Goal: Find specific page/section: Find specific page/section

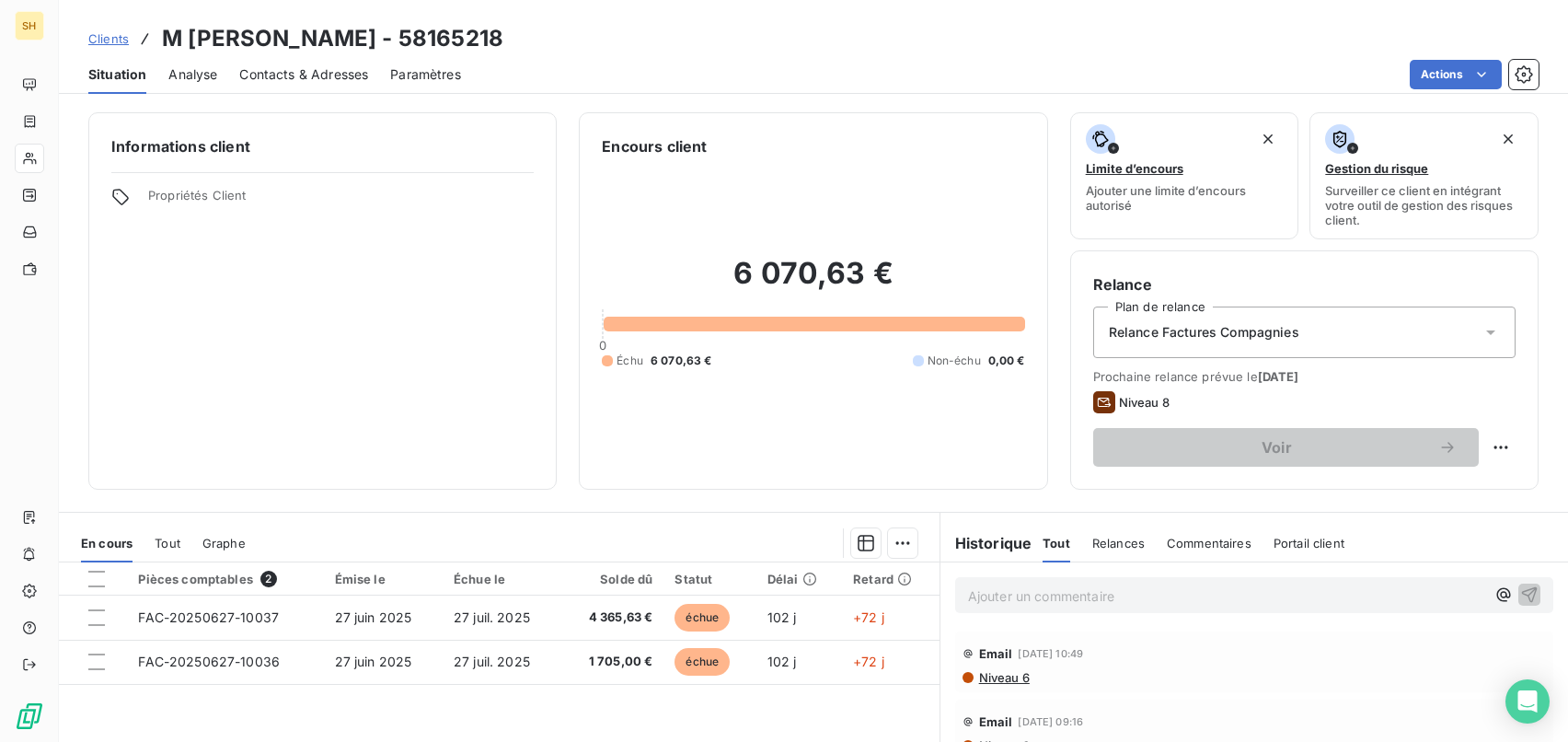
scroll to position [230, 0]
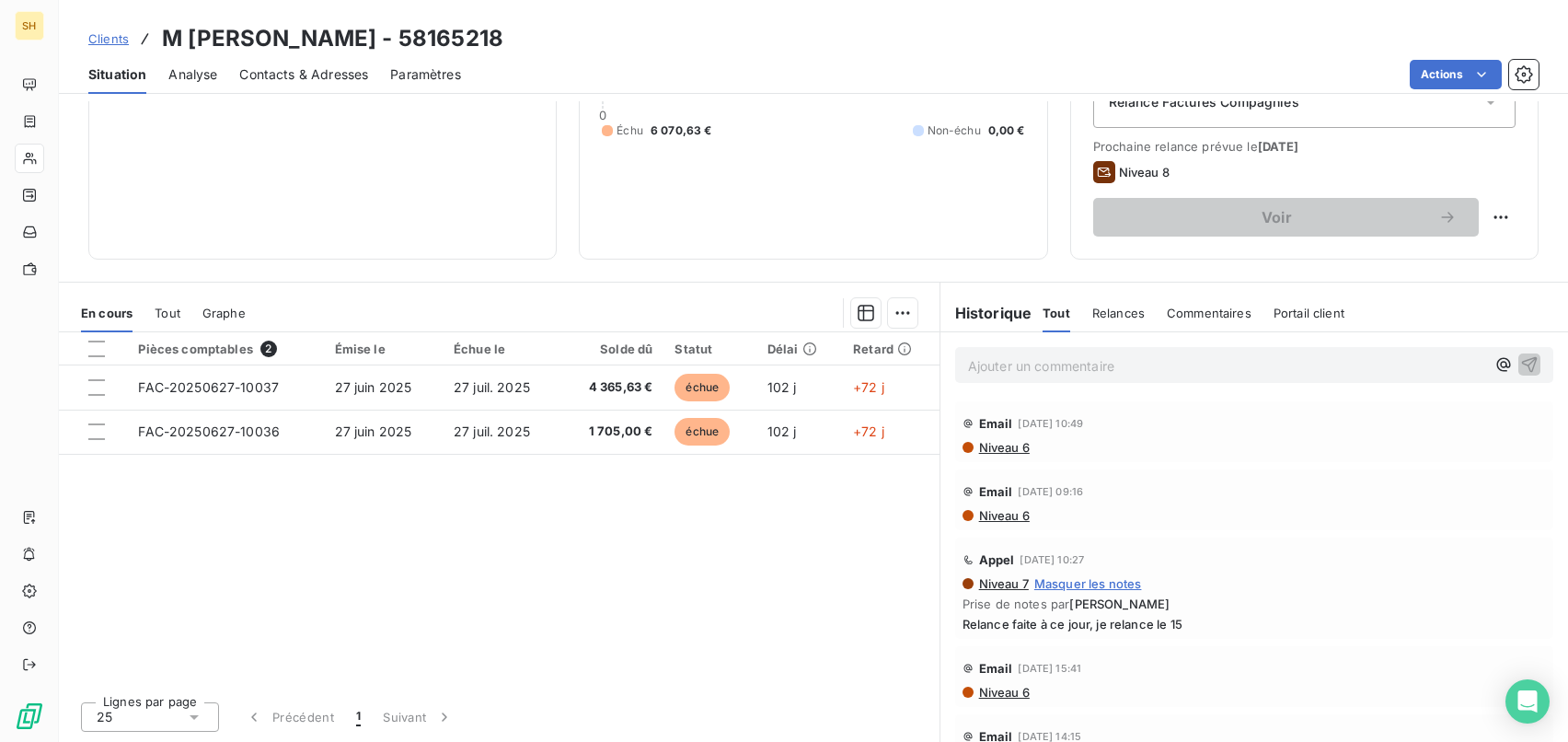
click at [1150, 372] on p "Ajouter un commentaire ﻿" at bounding box center [1226, 366] width 517 height 23
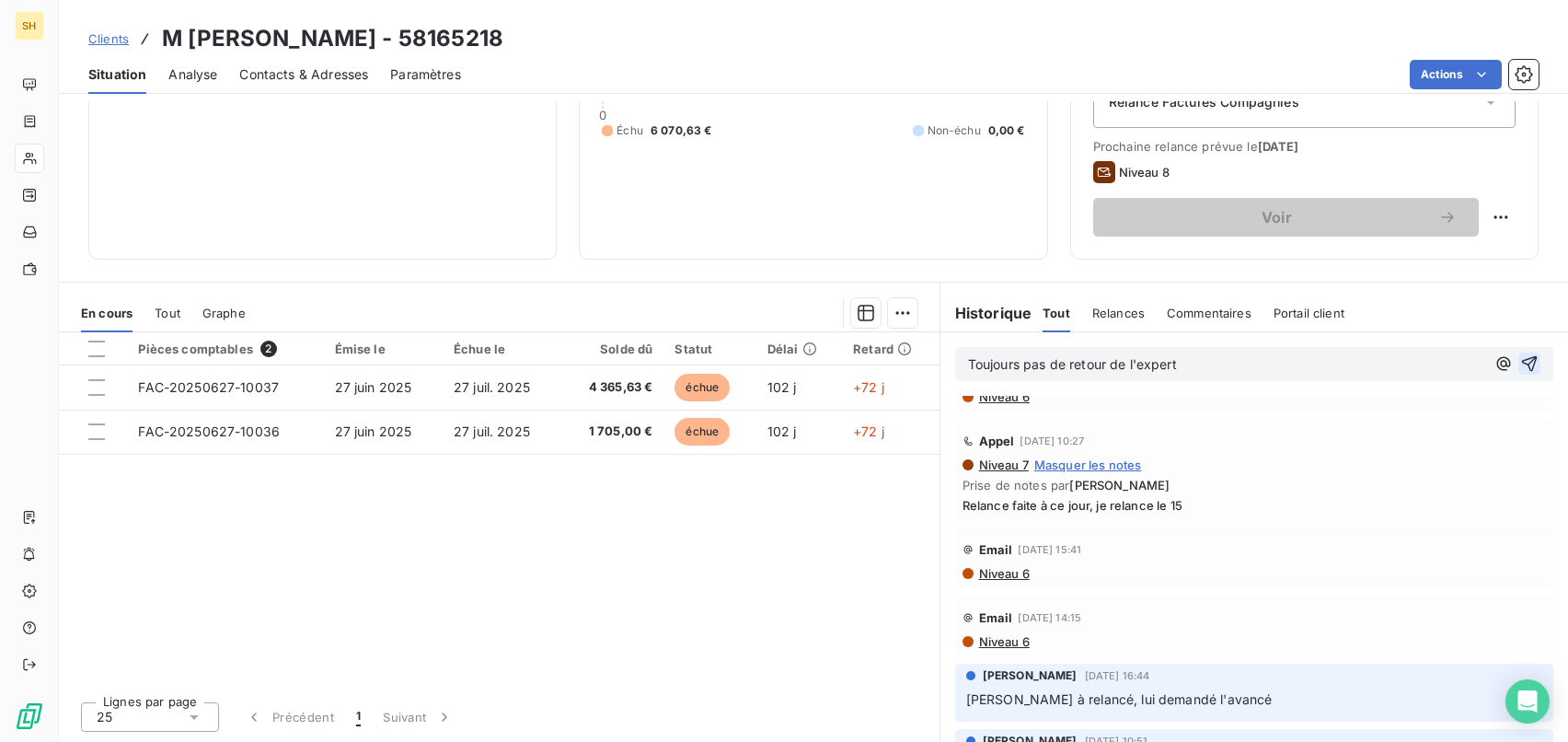
click at [1537, 357] on icon "button" at bounding box center [1530, 365] width 16 height 16
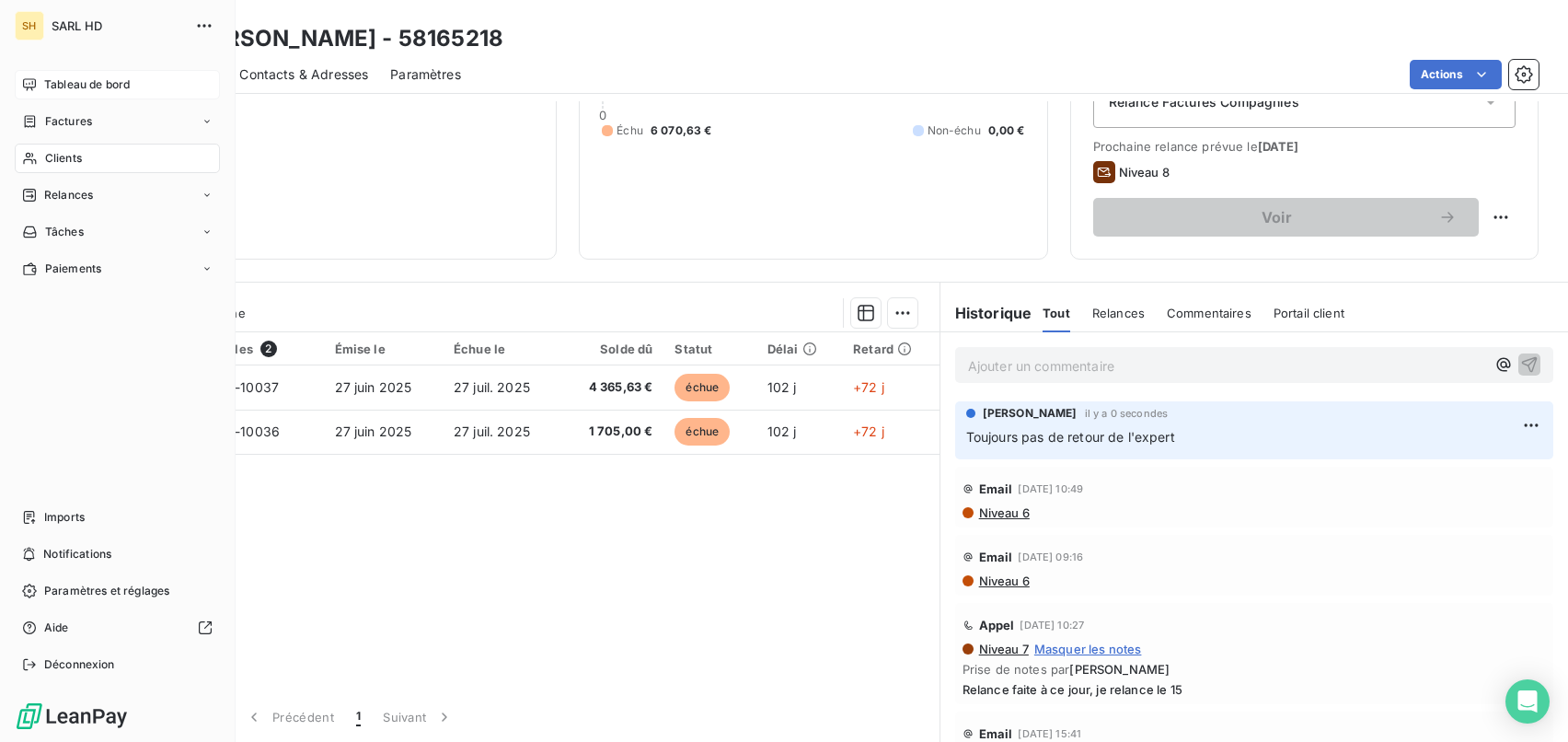
click at [33, 79] on icon at bounding box center [29, 85] width 15 height 15
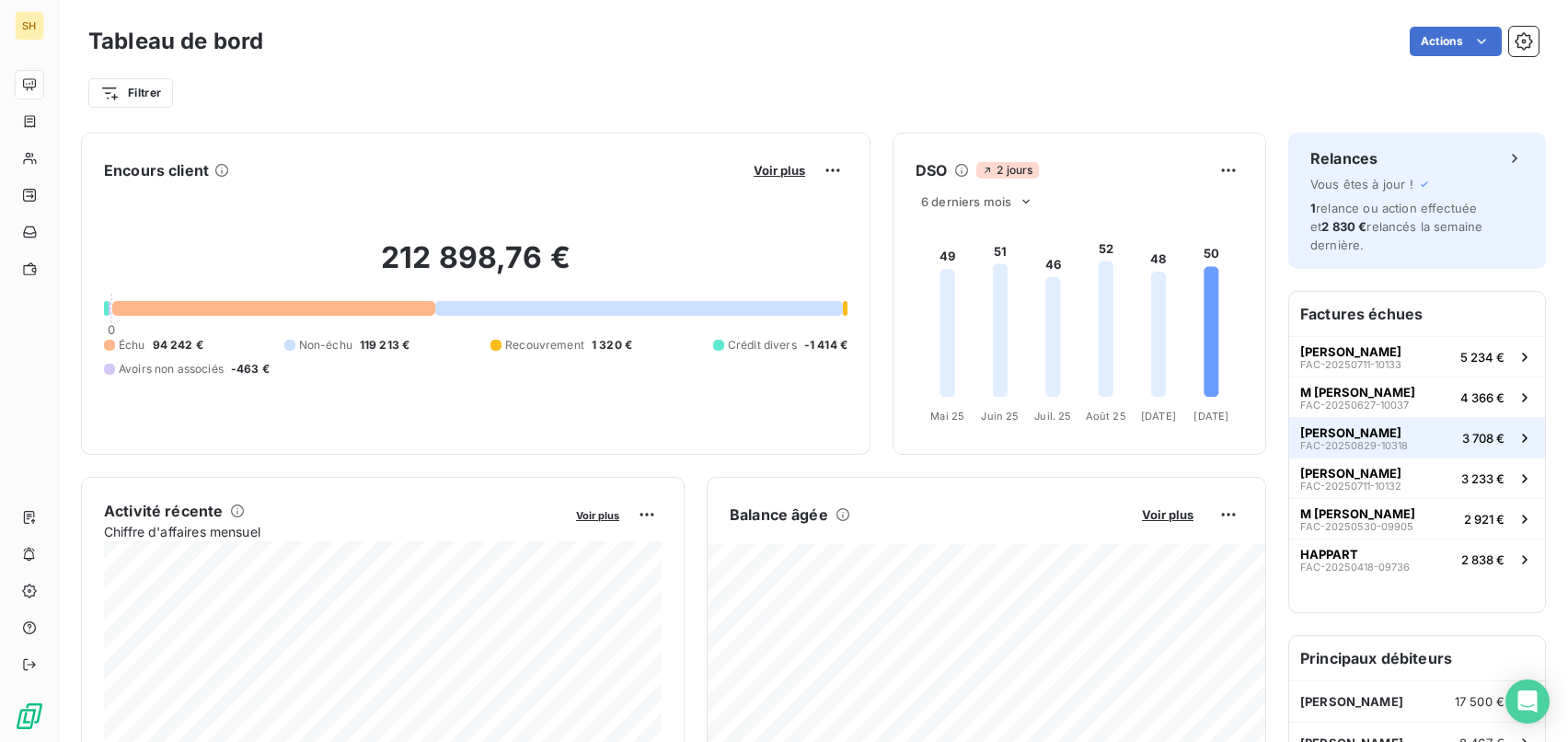
click at [1400, 436] on span "[PERSON_NAME]" at bounding box center [1351, 432] width 102 height 15
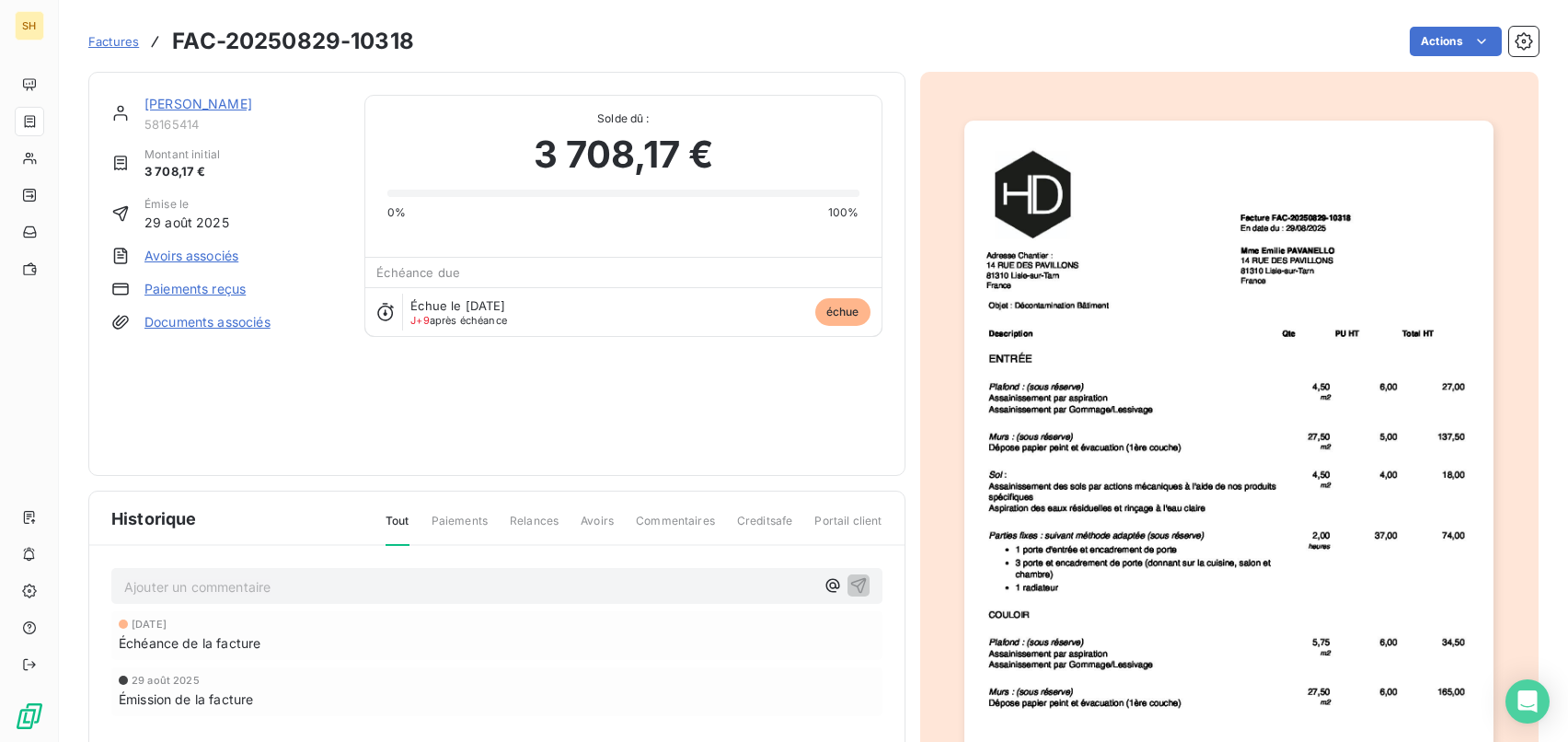
click at [237, 105] on link "[PERSON_NAME]" at bounding box center [198, 104] width 108 height 16
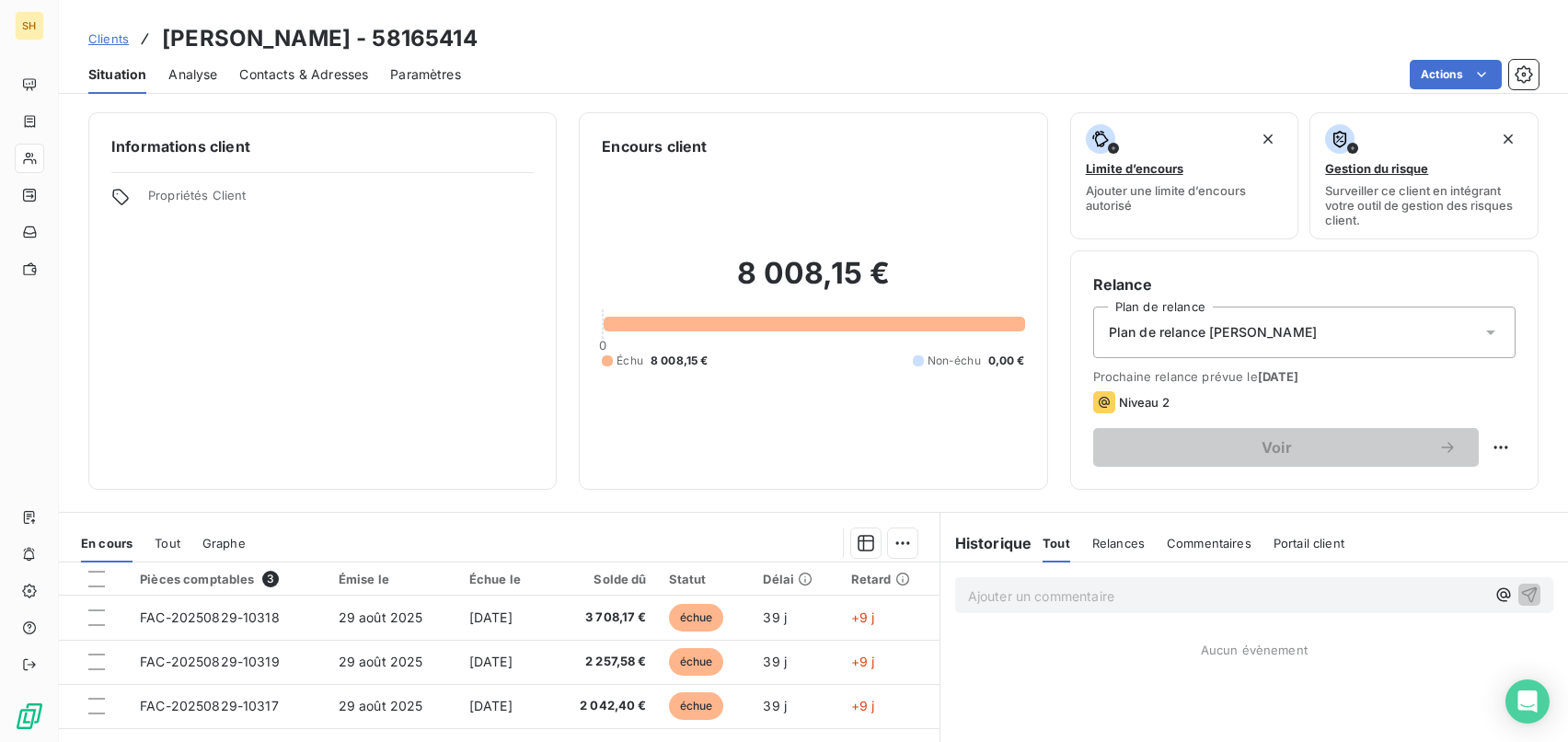
click at [324, 81] on span "Contacts & Adresses" at bounding box center [303, 75] width 129 height 18
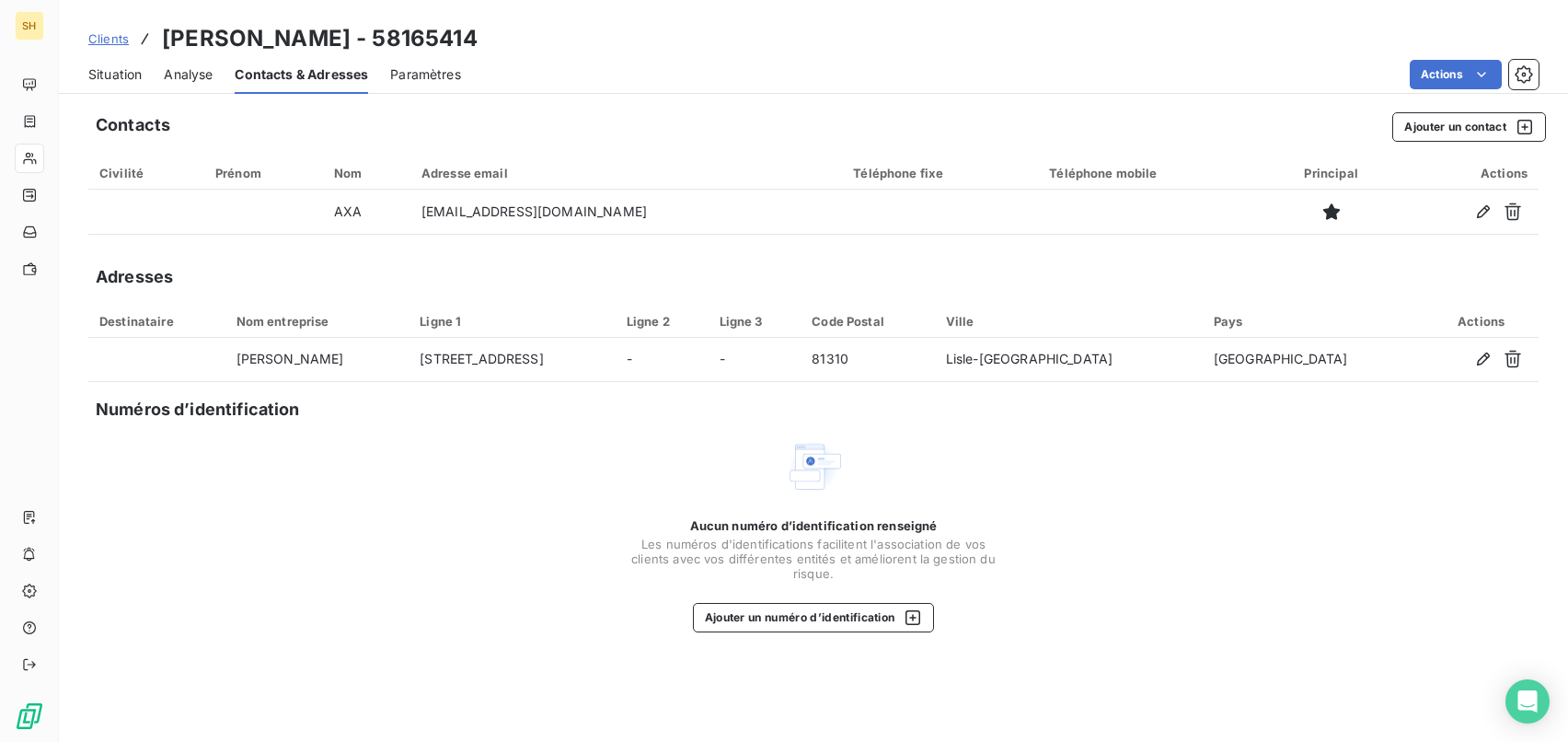
click at [122, 71] on span "Situation" at bounding box center [116, 75] width 54 height 18
